Goal: Task Accomplishment & Management: Manage account settings

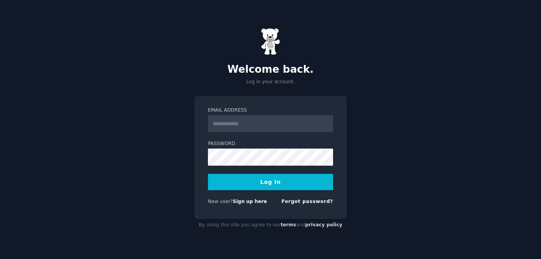
click at [251, 125] on input "Email Address" at bounding box center [270, 123] width 125 height 17
click at [255, 129] on input "Email Address" at bounding box center [270, 123] width 125 height 17
click at [244, 122] on input "Email Address" at bounding box center [270, 123] width 125 height 17
type input "**********"
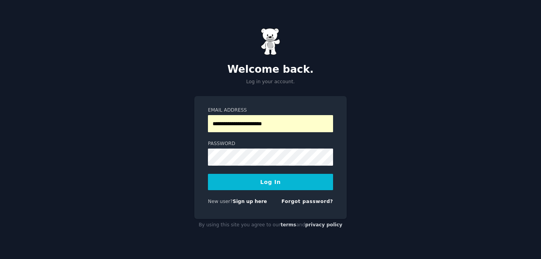
click at [281, 184] on button "Log In" at bounding box center [270, 182] width 125 height 16
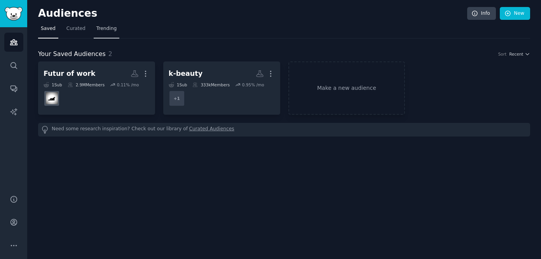
click at [103, 35] on link "Trending" at bounding box center [107, 31] width 26 height 16
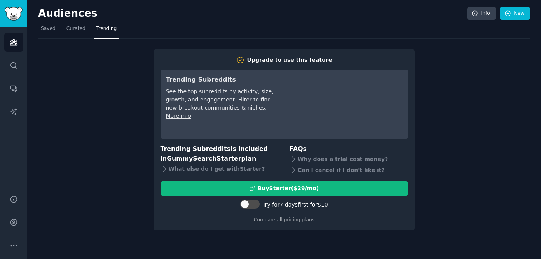
click at [125, 155] on div "Upgrade to use this feature Trending Subreddits See the top subreddits by activ…" at bounding box center [284, 134] width 492 height 192
click at [17, 63] on link "Search" at bounding box center [13, 65] width 19 height 19
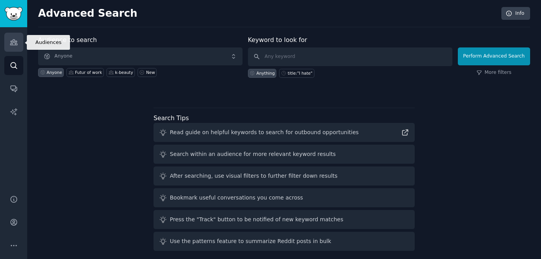
click at [13, 42] on icon "Sidebar" at bounding box center [13, 42] width 7 height 5
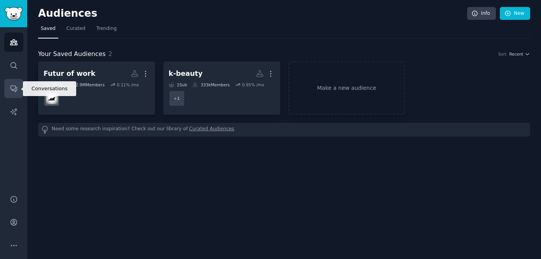
click at [19, 87] on link "Conversations" at bounding box center [13, 88] width 19 height 19
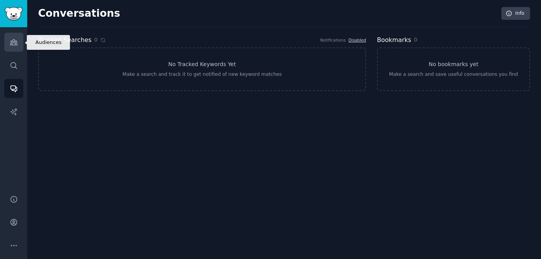
click at [10, 42] on icon "Sidebar" at bounding box center [13, 42] width 7 height 5
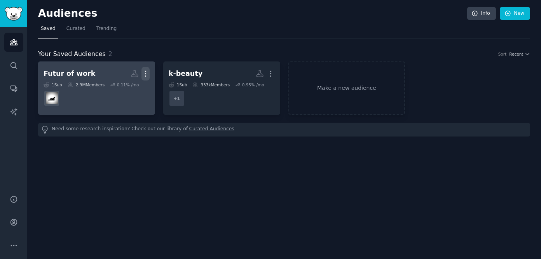
click at [148, 71] on icon "button" at bounding box center [145, 74] width 8 height 8
click at [130, 91] on p "Delete" at bounding box center [124, 90] width 18 height 8
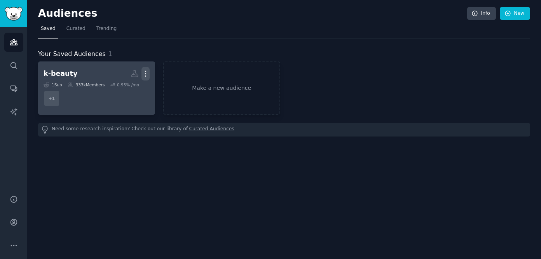
click at [146, 73] on icon "button" at bounding box center [145, 74] width 8 height 8
click at [132, 91] on p "Delete" at bounding box center [124, 90] width 18 height 8
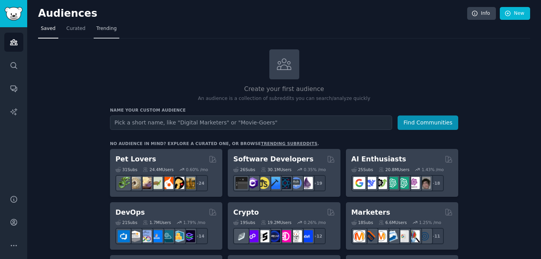
click at [112, 28] on span "Trending" at bounding box center [106, 28] width 20 height 7
